Goal: Transaction & Acquisition: Book appointment/travel/reservation

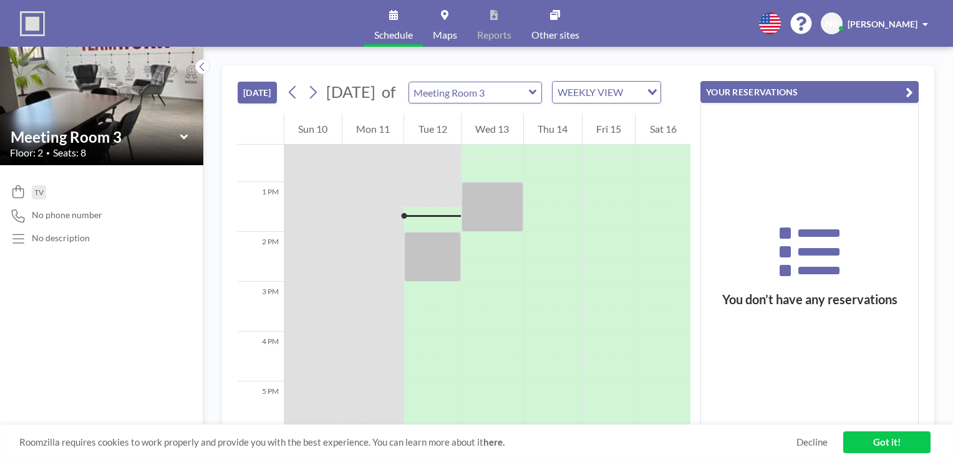
scroll to position [649, 0]
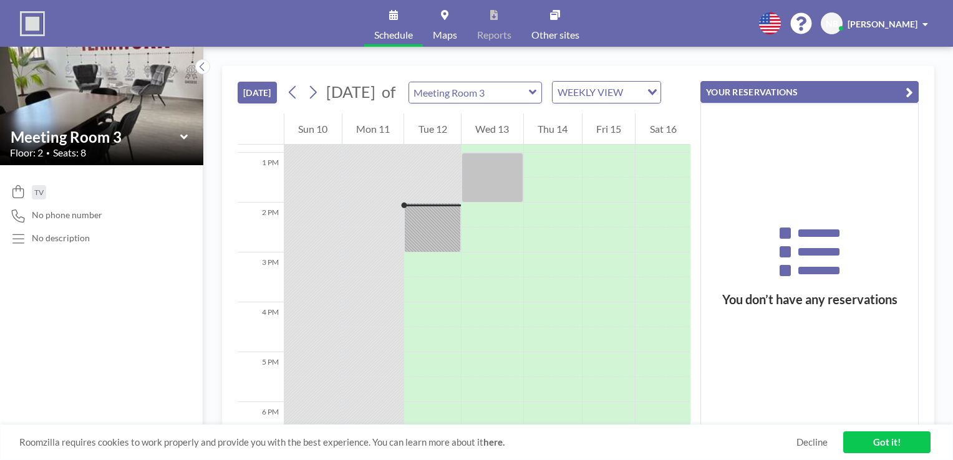
scroll to position [674, 0]
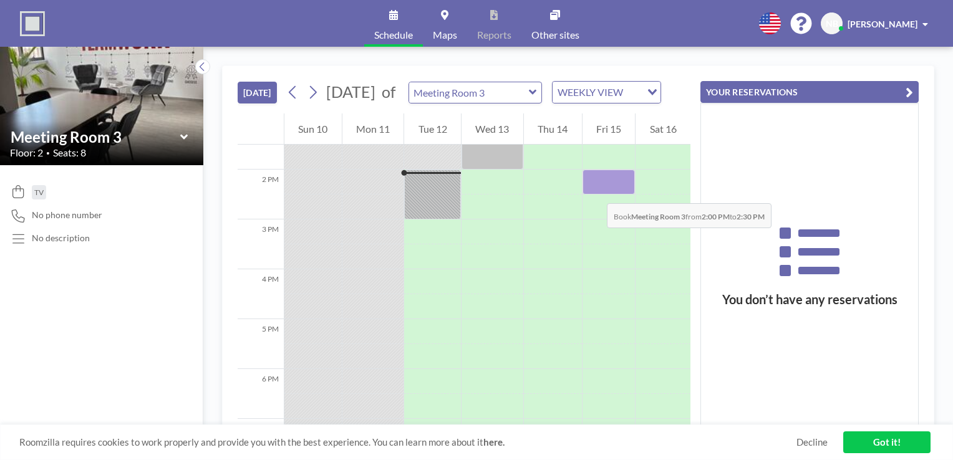
click at [594, 191] on div at bounding box center [609, 182] width 53 height 25
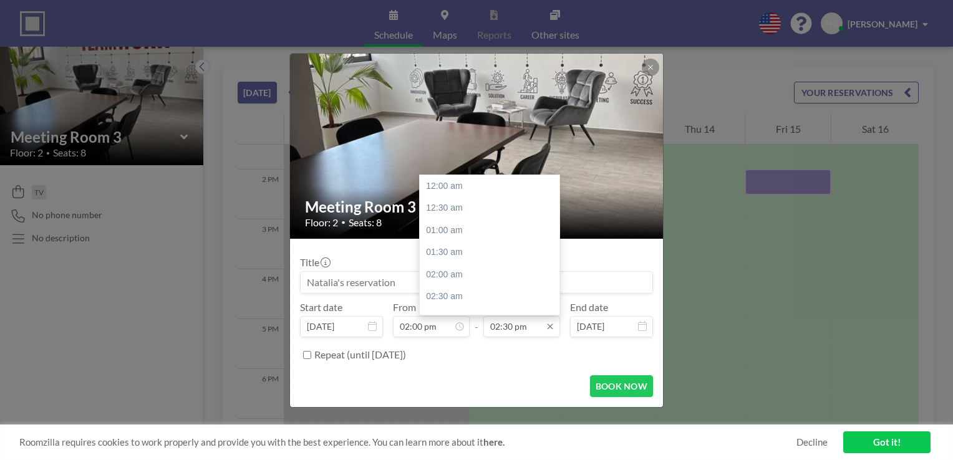
scroll to position [644, 0]
click at [453, 211] on div "03:00 pm" at bounding box center [493, 208] width 146 height 22
type input "03:00 pm"
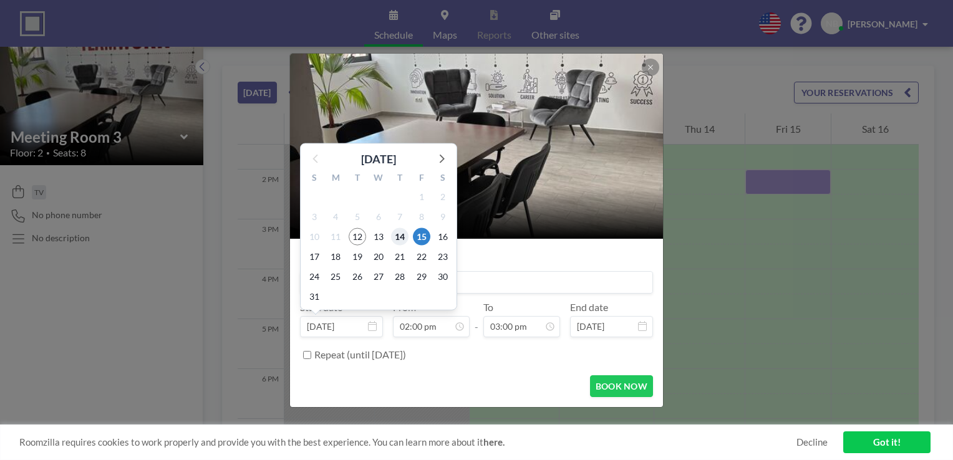
click at [400, 238] on span "14" at bounding box center [399, 236] width 17 height 17
type input "[DATE]"
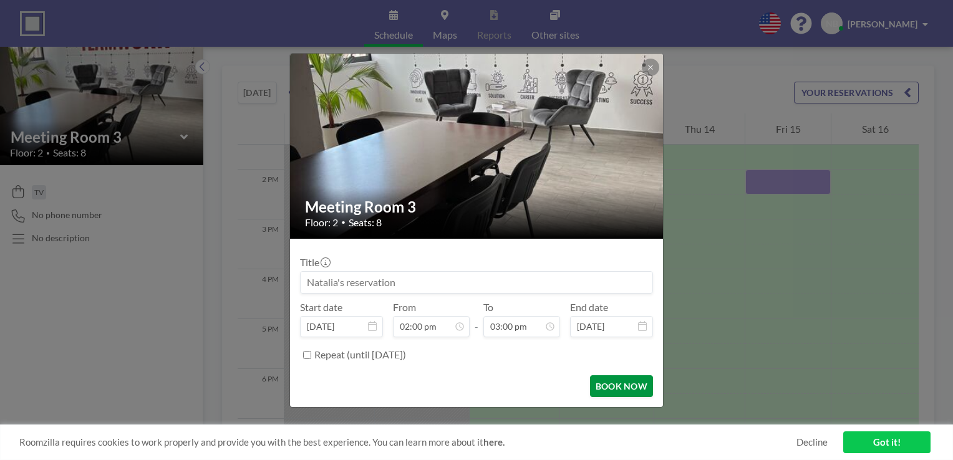
click at [611, 387] on button "BOOK NOW" at bounding box center [621, 386] width 63 height 22
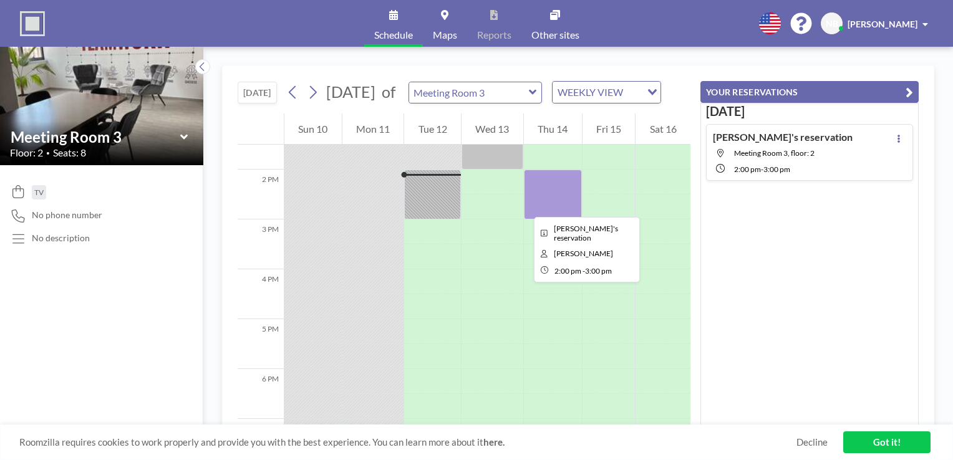
click at [524, 206] on div at bounding box center [553, 195] width 58 height 50
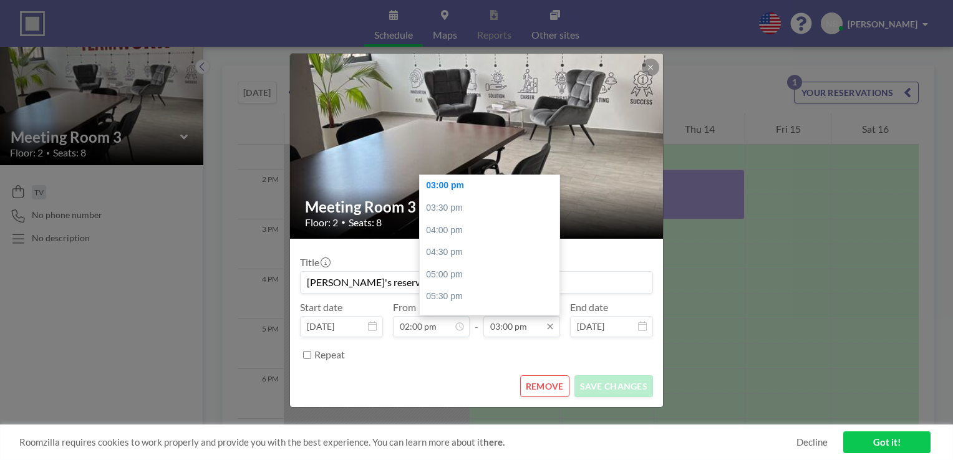
click at [506, 325] on input "03:00 pm" at bounding box center [521, 326] width 77 height 21
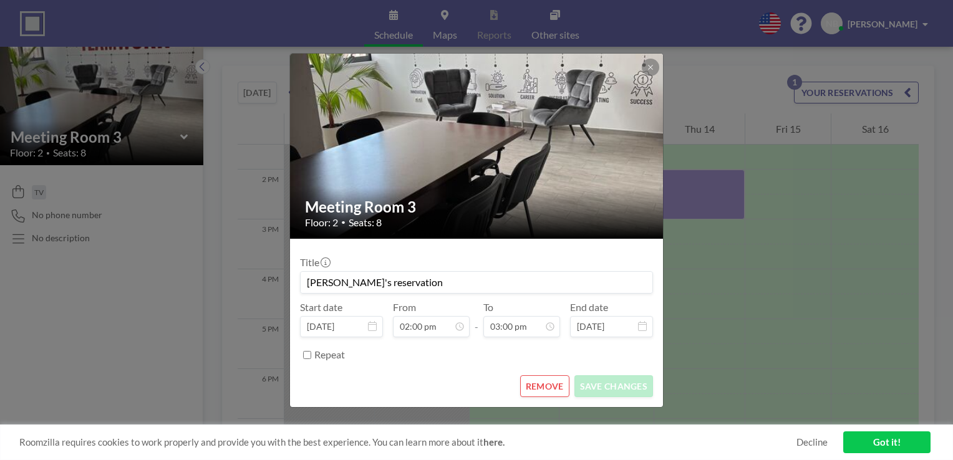
click at [788, 326] on div "Meeting Room 3 Floor: 2 • Seats: 8 Title [PERSON_NAME]'s reservation Start date…" at bounding box center [476, 230] width 953 height 460
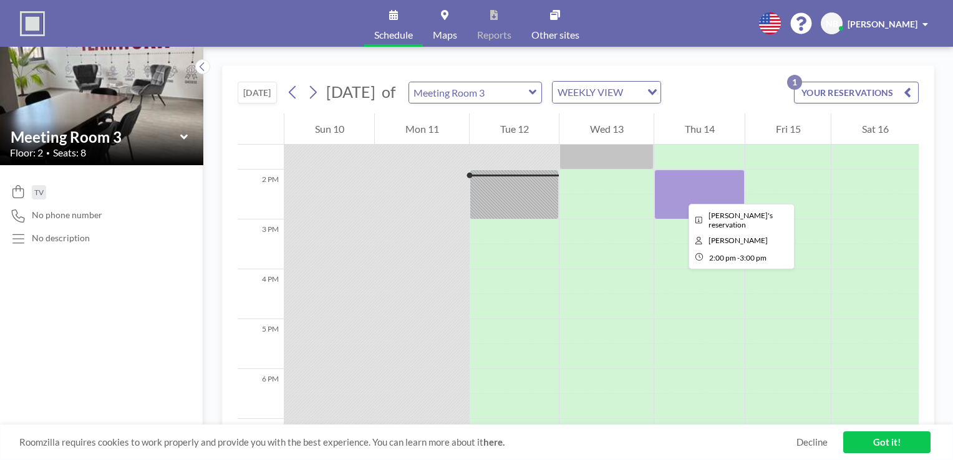
click at [679, 193] on div at bounding box center [699, 195] width 90 height 50
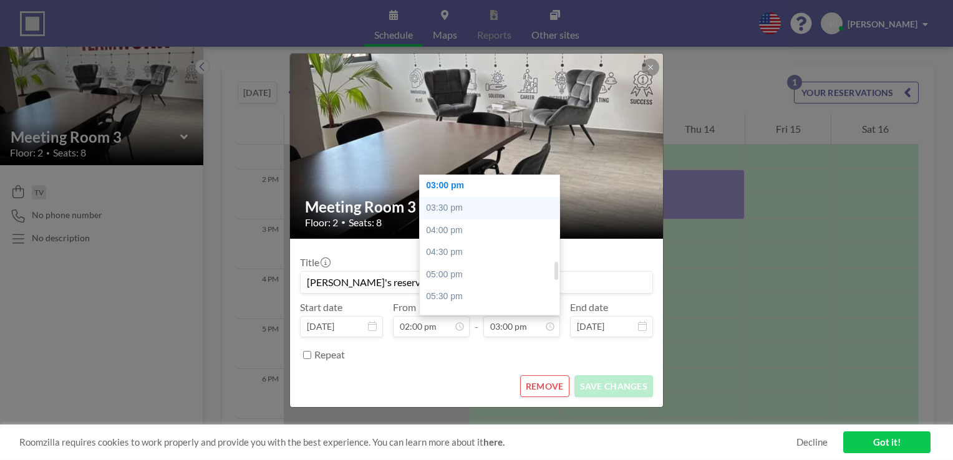
click at [453, 208] on div "03:30 pm" at bounding box center [493, 208] width 146 height 22
type input "03:30 pm"
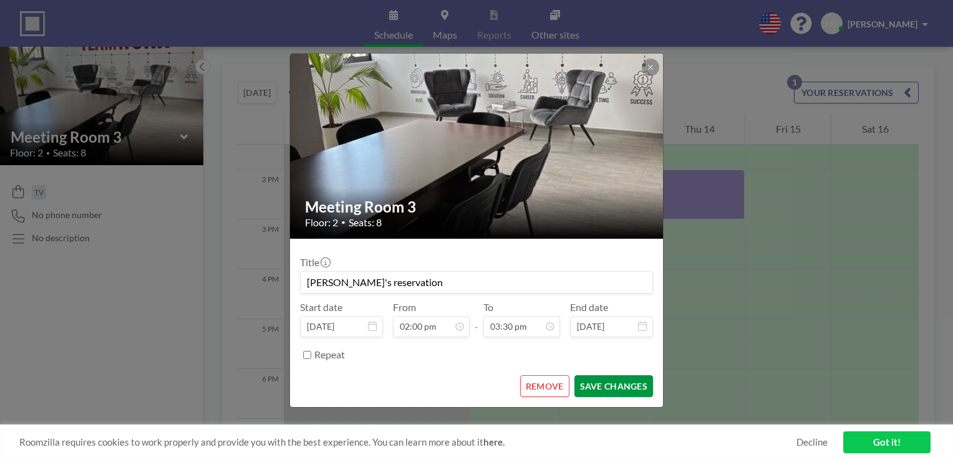
scroll to position [0, 0]
click at [599, 384] on button "SAVE CHANGES" at bounding box center [613, 386] width 79 height 22
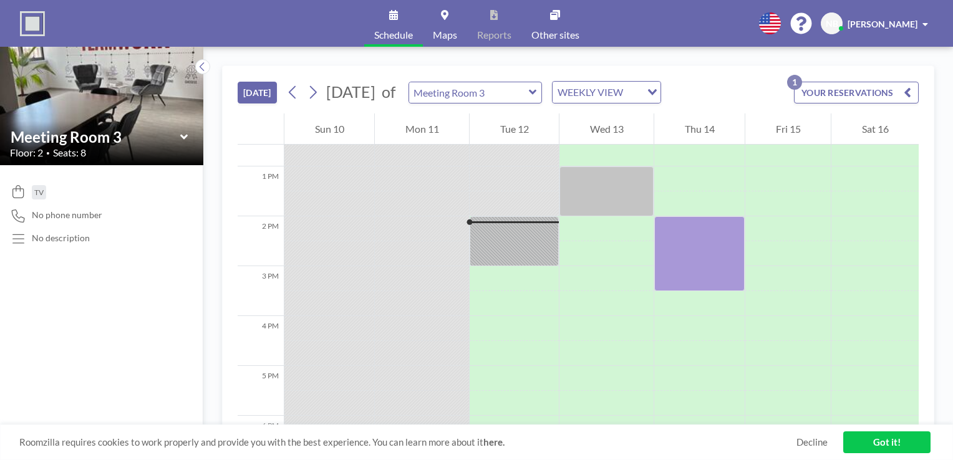
scroll to position [674, 0]
